Goal: Task Accomplishment & Management: Use online tool/utility

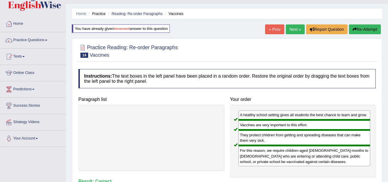
scroll to position [2, 0]
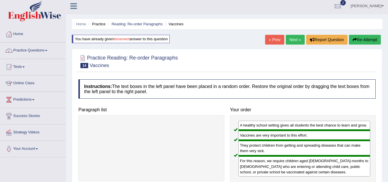
click at [292, 39] on link "Next »" at bounding box center [295, 40] width 19 height 10
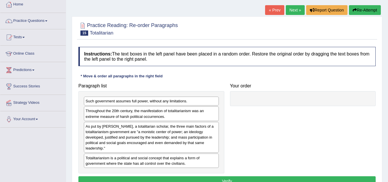
scroll to position [32, 0]
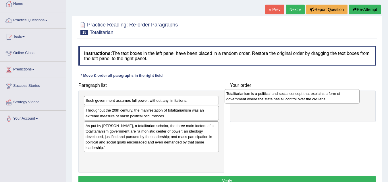
drag, startPoint x: 183, startPoint y: 165, endPoint x: 330, endPoint y: 103, distance: 160.2
click at [327, 102] on div "Totalitarianism is a political and social concept that explains a form of gover…" at bounding box center [291, 96] width 135 height 14
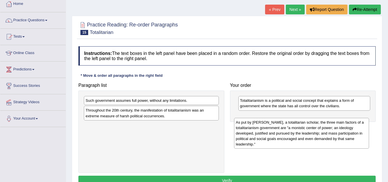
drag, startPoint x: 146, startPoint y: 133, endPoint x: 296, endPoint y: 128, distance: 150.5
click at [296, 128] on div "As put by [PERSON_NAME], a totalitarian scholar, the three main factors of a to…" at bounding box center [301, 133] width 135 height 31
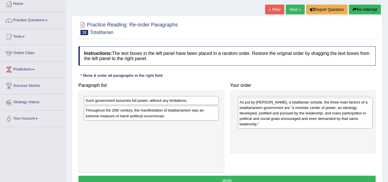
drag, startPoint x: 184, startPoint y: 138, endPoint x: 338, endPoint y: 114, distance: 155.3
click at [338, 114] on div "As put by [PERSON_NAME], a totalitarian scholar, the three main factors of a to…" at bounding box center [305, 113] width 135 height 31
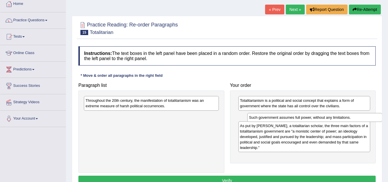
drag, startPoint x: 205, startPoint y: 99, endPoint x: 368, endPoint y: 116, distance: 164.2
click at [368, 116] on div "Such government assumes full power, without any limitations." at bounding box center [314, 117] width 135 height 9
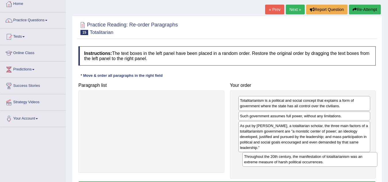
drag, startPoint x: 169, startPoint y: 102, endPoint x: 327, endPoint y: 158, distance: 168.0
click at [327, 158] on div "Throughout the 20th century, the manifestation of totalitarianism was an extrem…" at bounding box center [309, 159] width 135 height 14
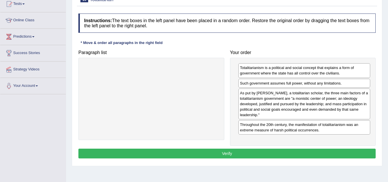
scroll to position [65, 0]
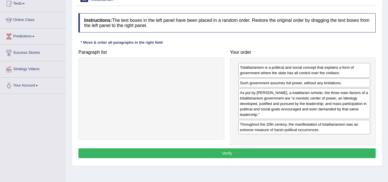
click at [248, 150] on button "Verify" at bounding box center [226, 153] width 297 height 10
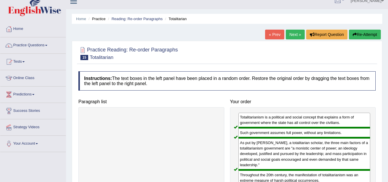
scroll to position [9, 0]
